Goal: Contribute content: Add original content to the website for others to see

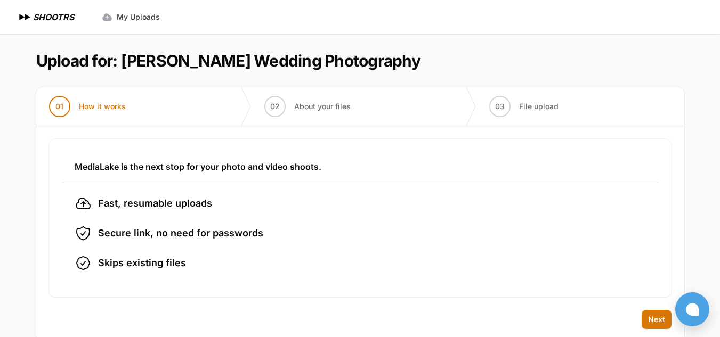
click at [349, 299] on div "MediaLake is the next stop for your photo and video shoots. Fast, resumable upl…" at bounding box center [360, 218] width 648 height 184
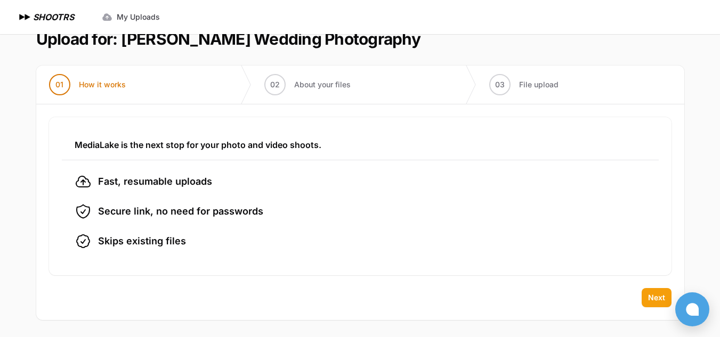
click at [652, 293] on span "Next" at bounding box center [656, 297] width 17 height 11
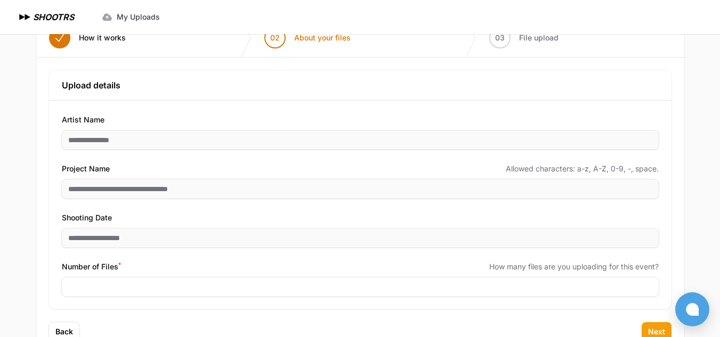
scroll to position [87, 0]
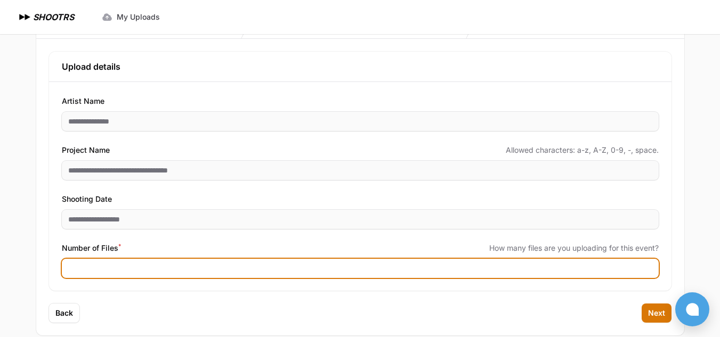
click at [123, 263] on input "Number of Files *" at bounding box center [360, 268] width 597 height 19
type input "****"
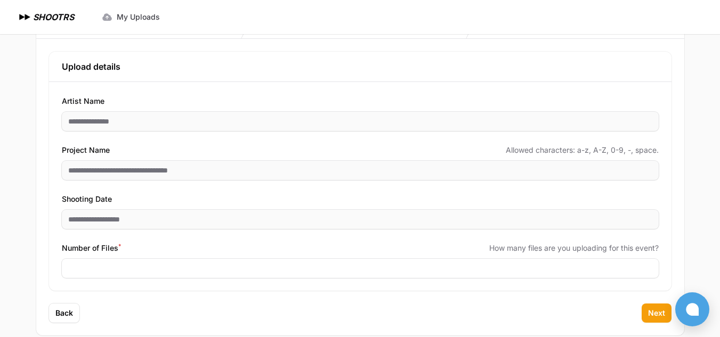
click at [650, 314] on span "Next" at bounding box center [656, 313] width 17 height 11
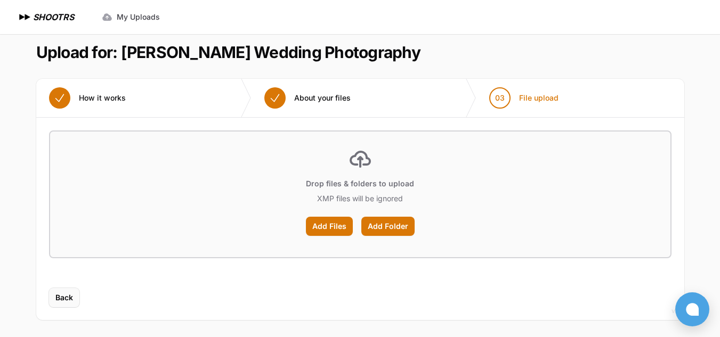
click at [67, 298] on span "Back" at bounding box center [64, 297] width 18 height 11
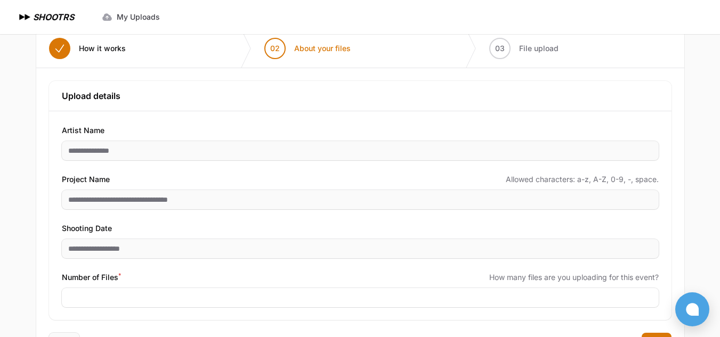
scroll to position [87, 0]
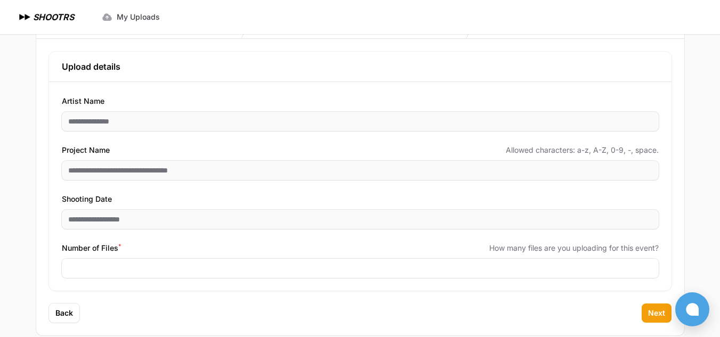
click at [656, 314] on span "Next" at bounding box center [656, 313] width 17 height 11
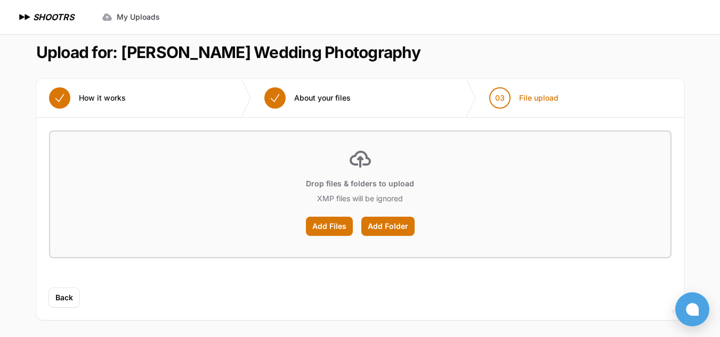
scroll to position [9, 0]
click at [323, 225] on label "Add Files" at bounding box center [329, 226] width 47 height 19
click at [0, 0] on input "Add Files" at bounding box center [0, 0] width 0 height 0
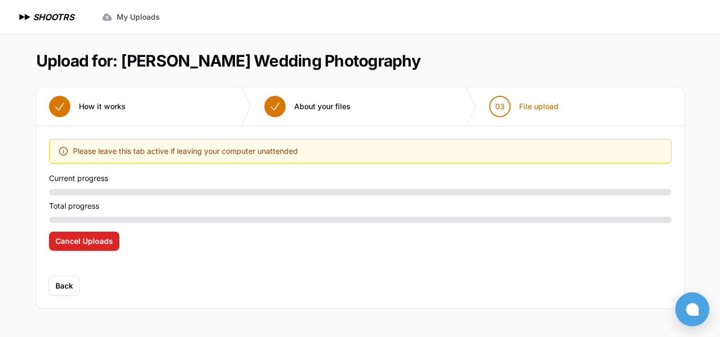
scroll to position [0, 0]
